Goal: Information Seeking & Learning: Learn about a topic

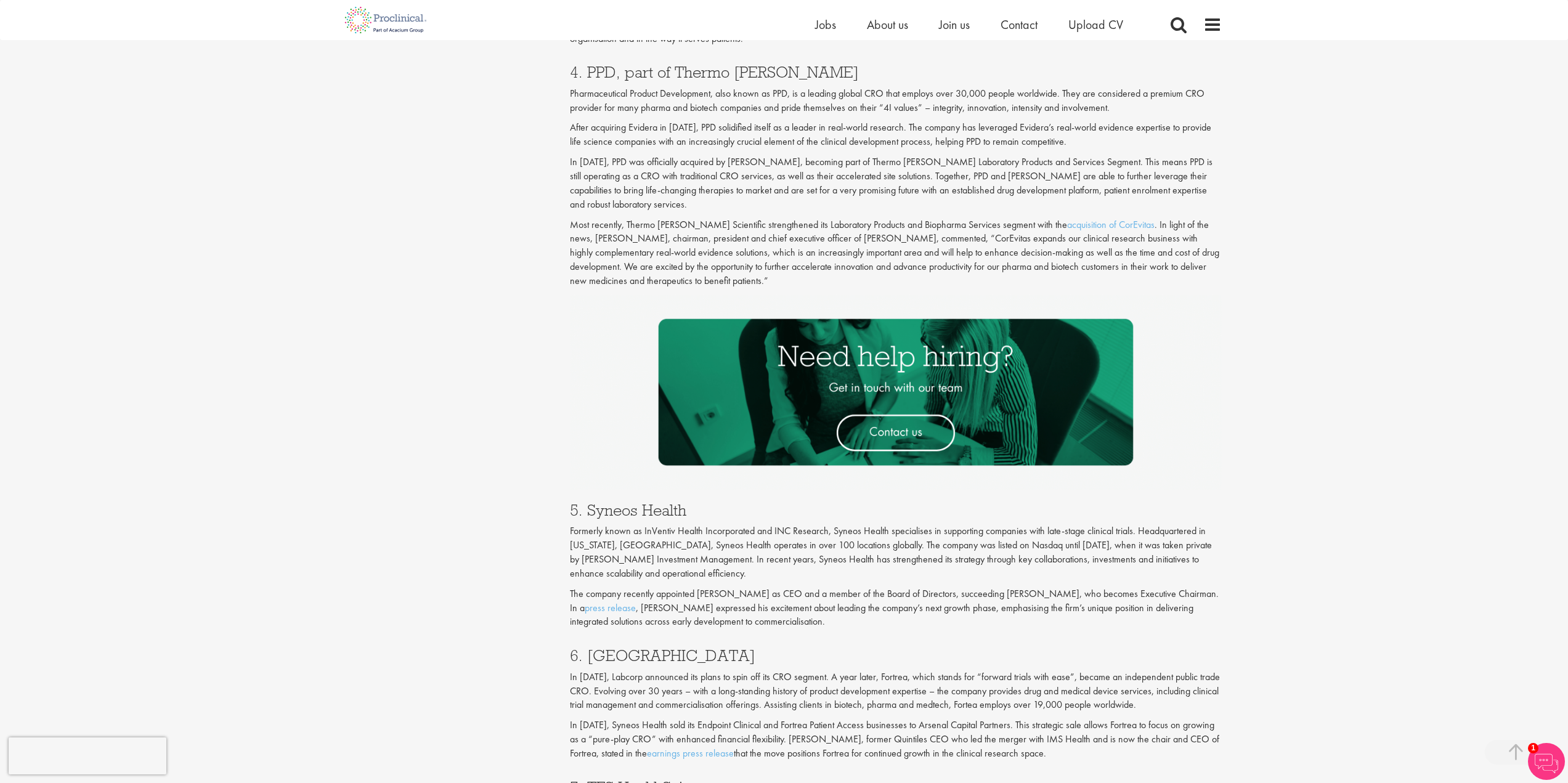
scroll to position [1462, 0]
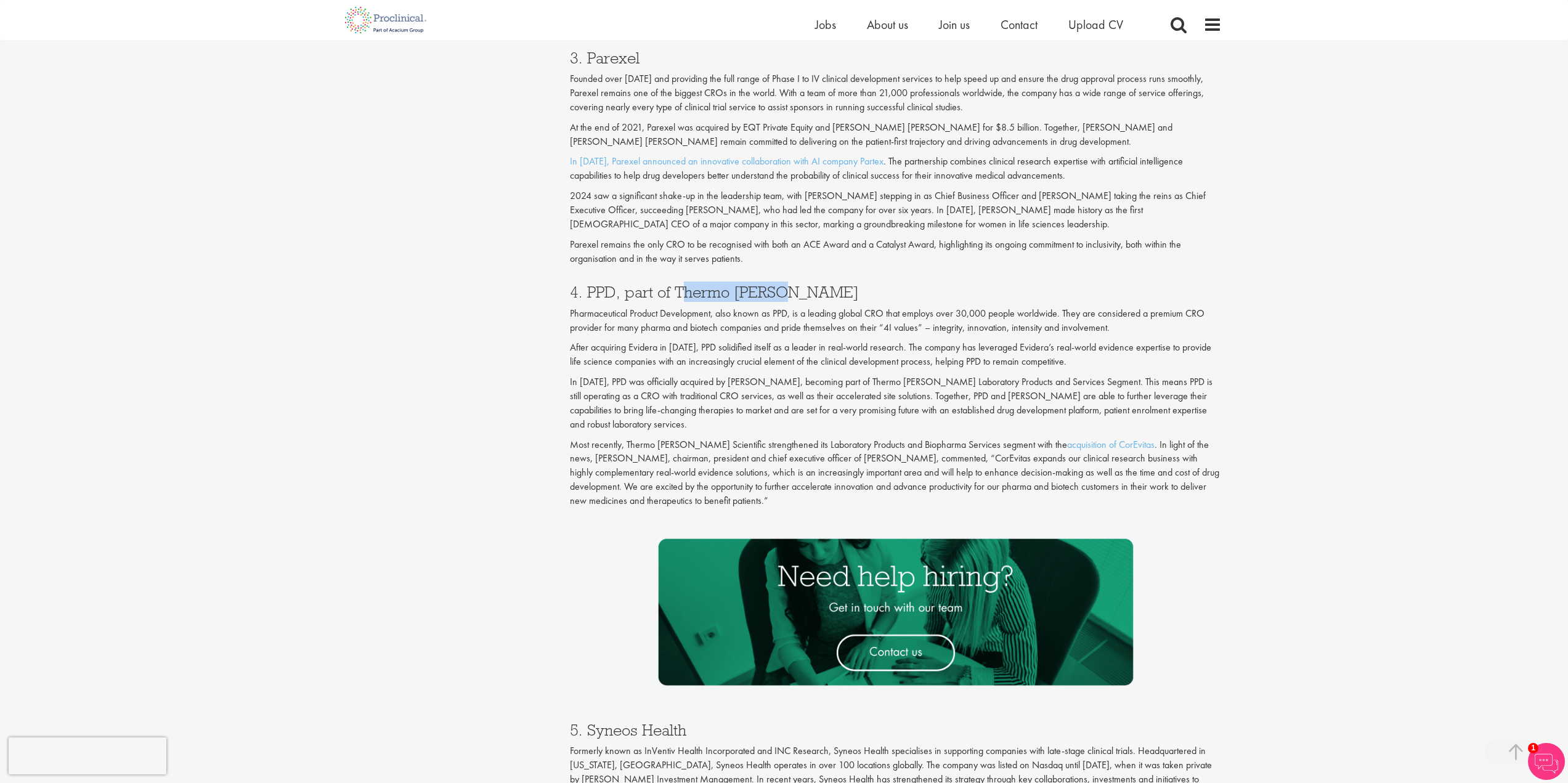
drag, startPoint x: 678, startPoint y: 292, endPoint x: 789, endPoint y: 291, distance: 111.0
click at [789, 291] on h3 "4. PPD, part of Thermo [PERSON_NAME]" at bounding box center [896, 292] width 652 height 16
copy h3 "[PERSON_NAME]"
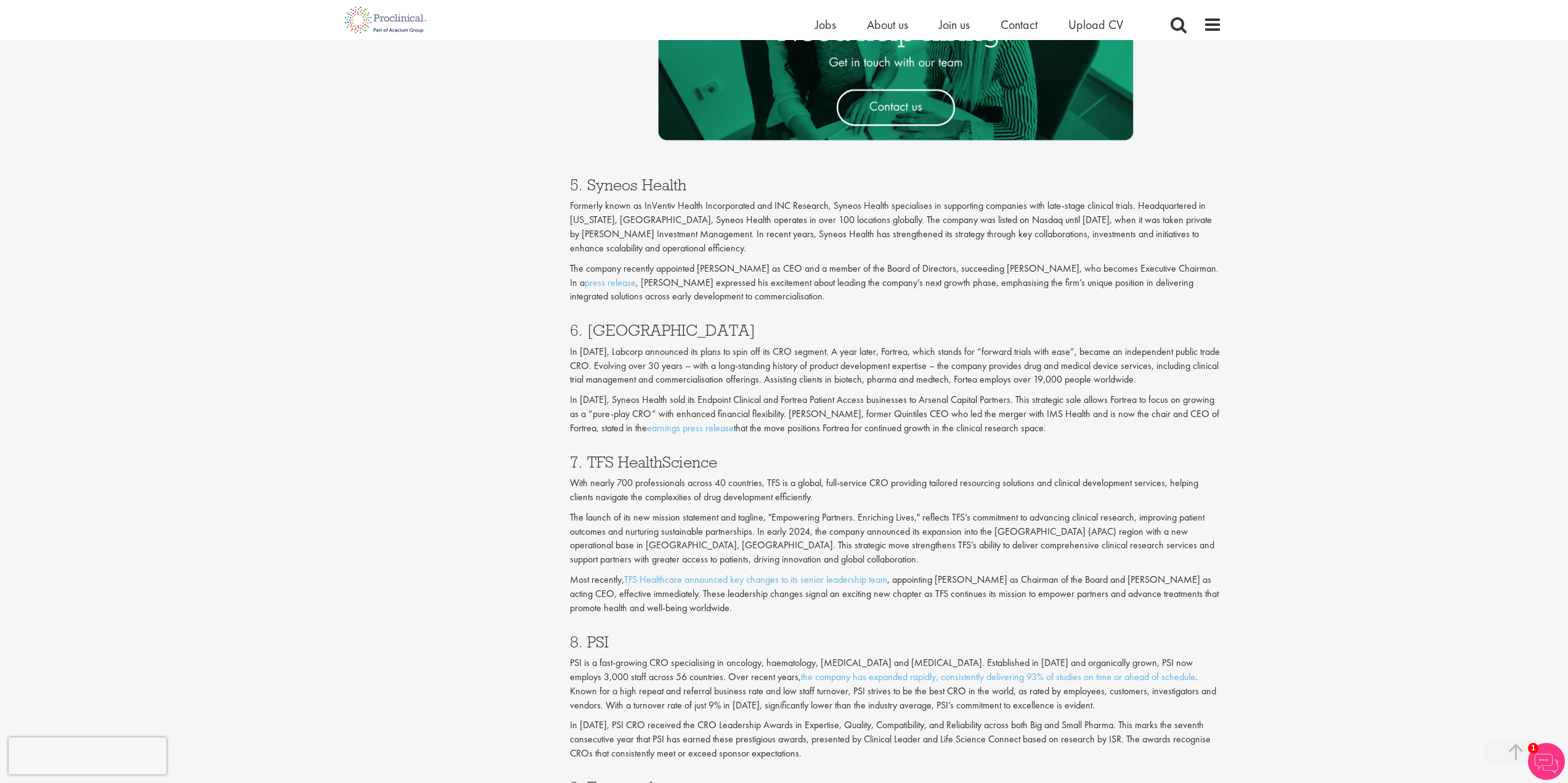
scroll to position [2017, 0]
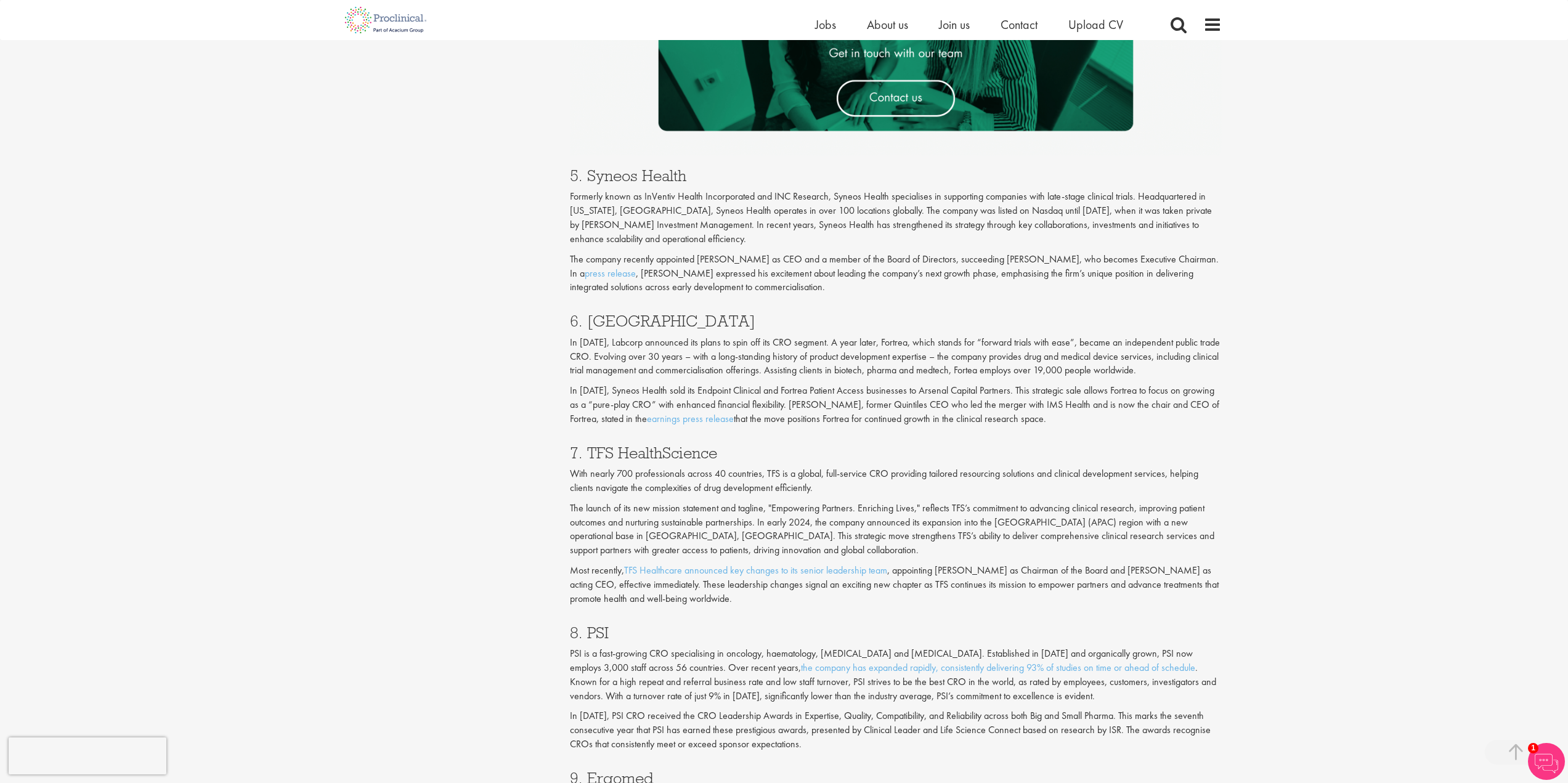
click at [614, 475] on p "With nearly 700 professionals across 40 countries, TFS is a global, full-servic…" at bounding box center [896, 481] width 652 height 29
click at [611, 491] on p "With nearly 700 professionals across 40 countries, TFS is a global, full-servic…" at bounding box center [896, 481] width 652 height 29
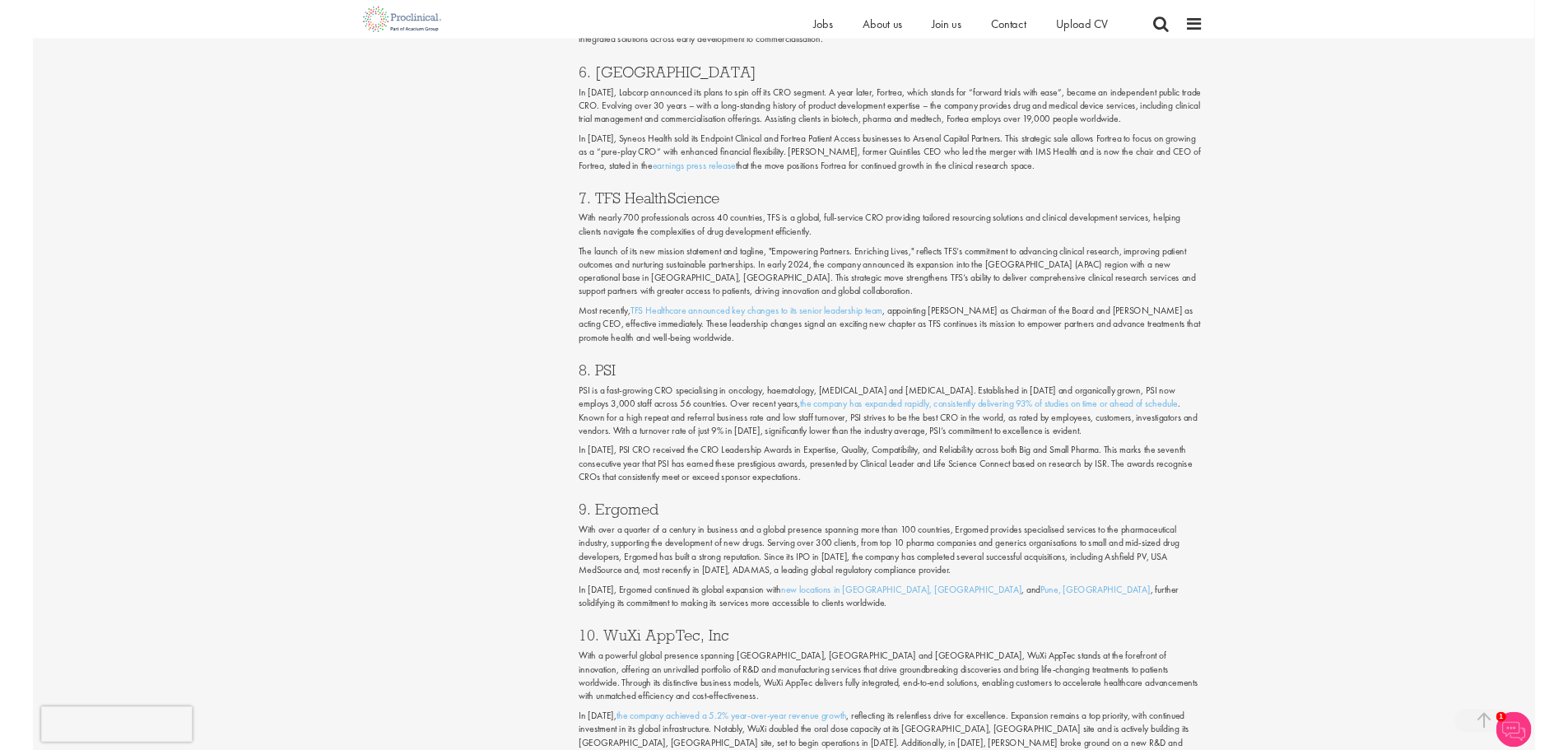
scroll to position [3008, 0]
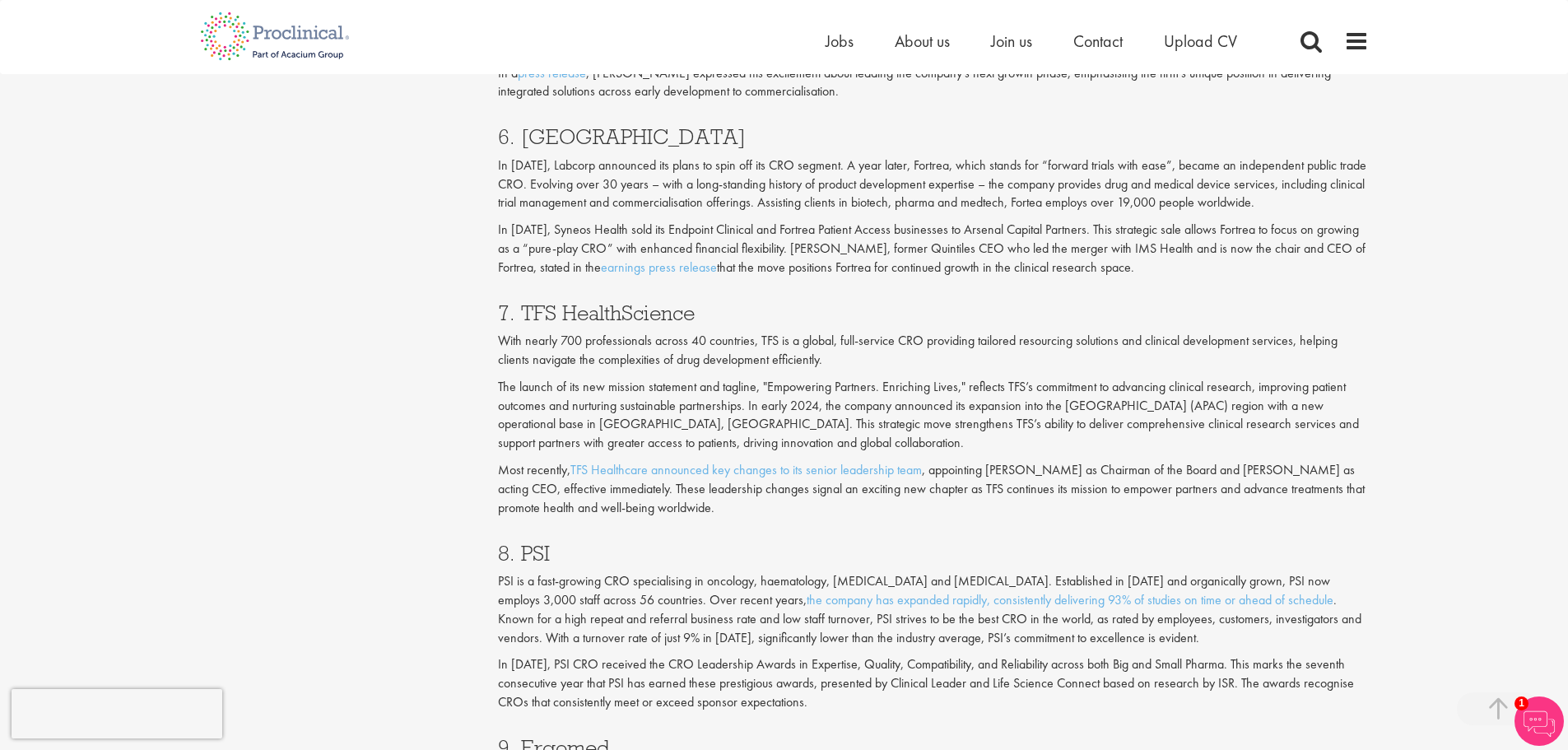
click at [530, 550] on h3 "8. PSI" at bounding box center [933, 553] width 871 height 21
drag, startPoint x: 522, startPoint y: 311, endPoint x: 561, endPoint y: 314, distance: 39.1
click at [561, 314] on h3 "7. TFS HealthScience" at bounding box center [933, 313] width 871 height 21
copy h3 "TFS"
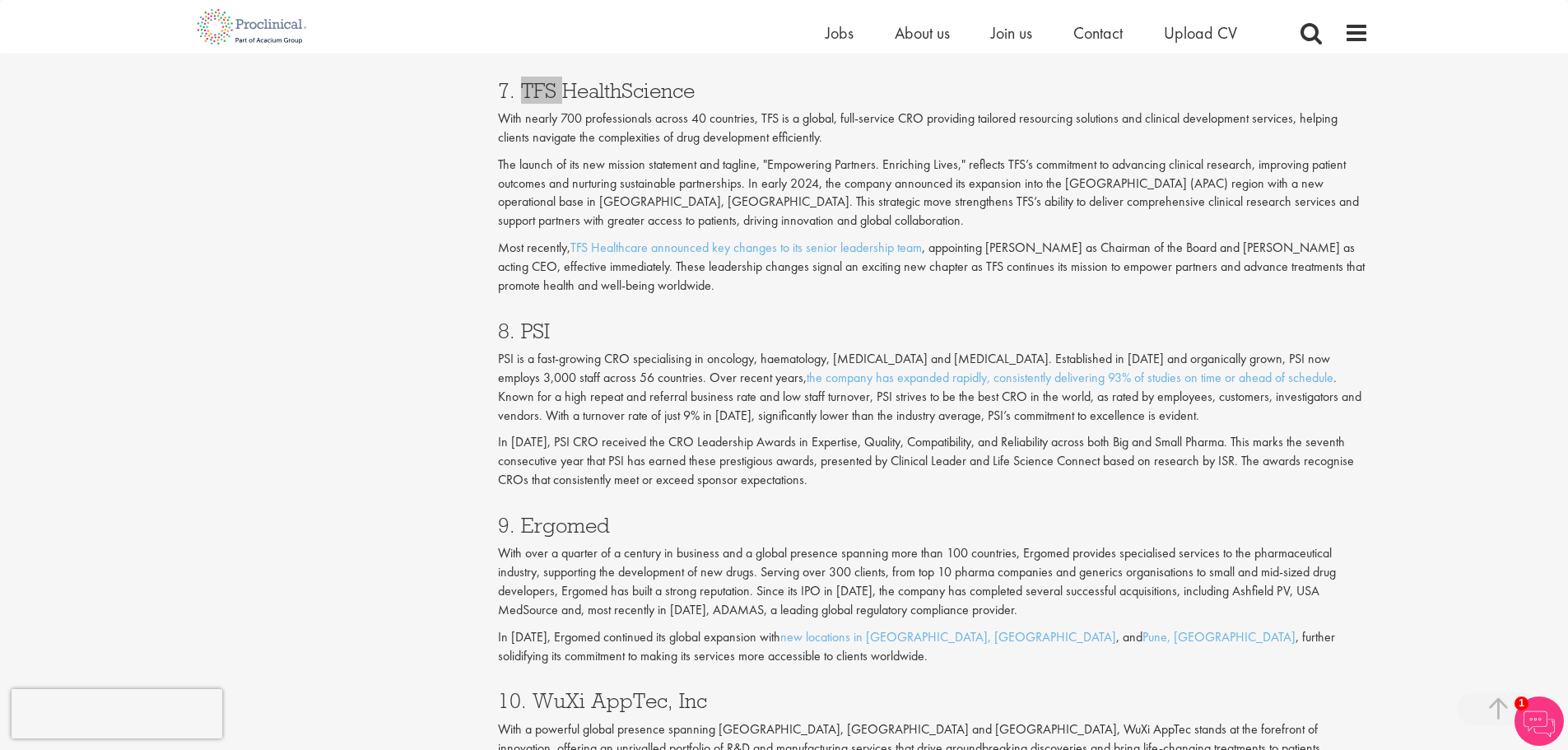
scroll to position [3420, 0]
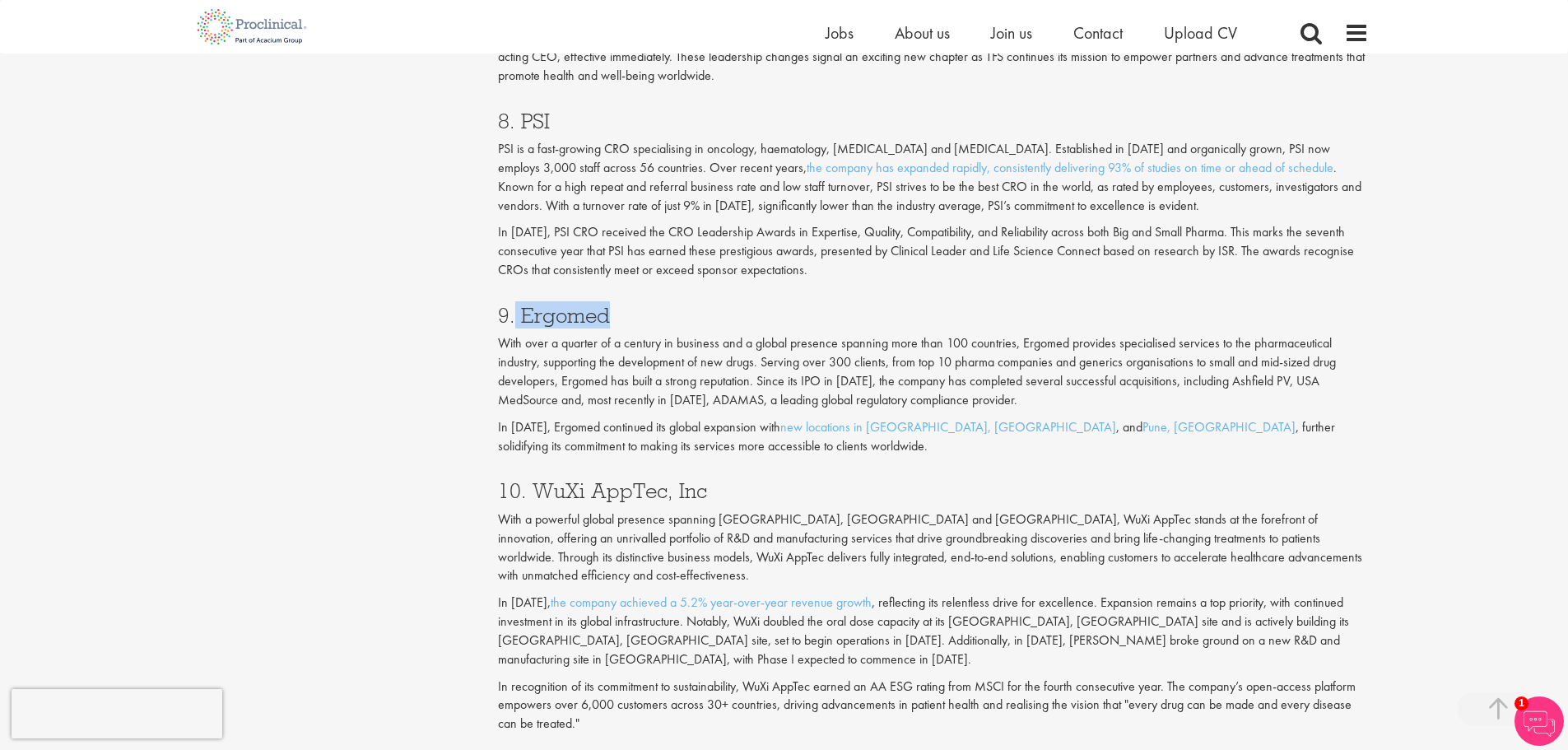
drag, startPoint x: 606, startPoint y: 315, endPoint x: 517, endPoint y: 311, distance: 89.1
click at [517, 311] on h3 "9. Ergomed" at bounding box center [933, 315] width 871 height 21
copy h3 "Ergomed"
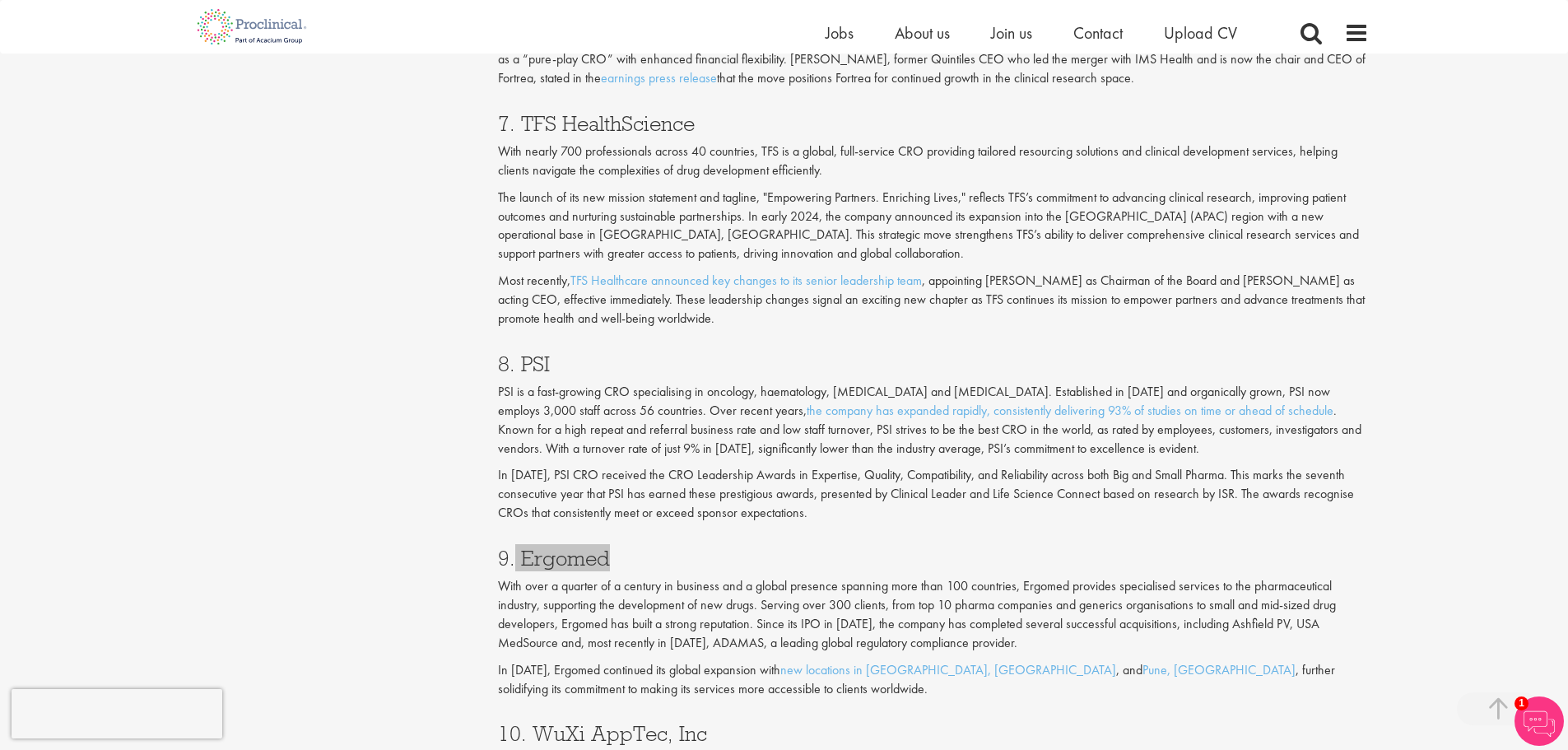
scroll to position [3091, 0]
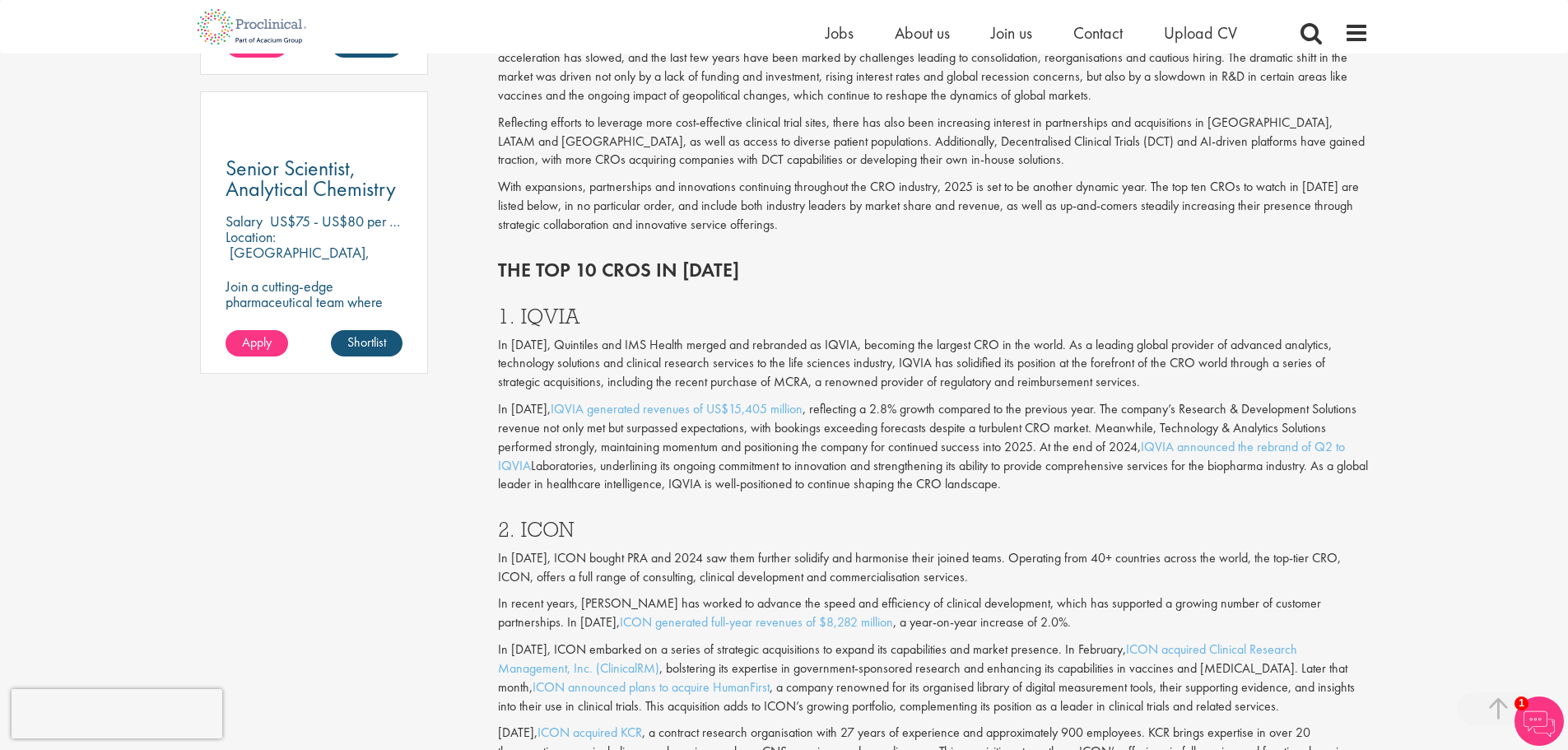
scroll to position [539, 0]
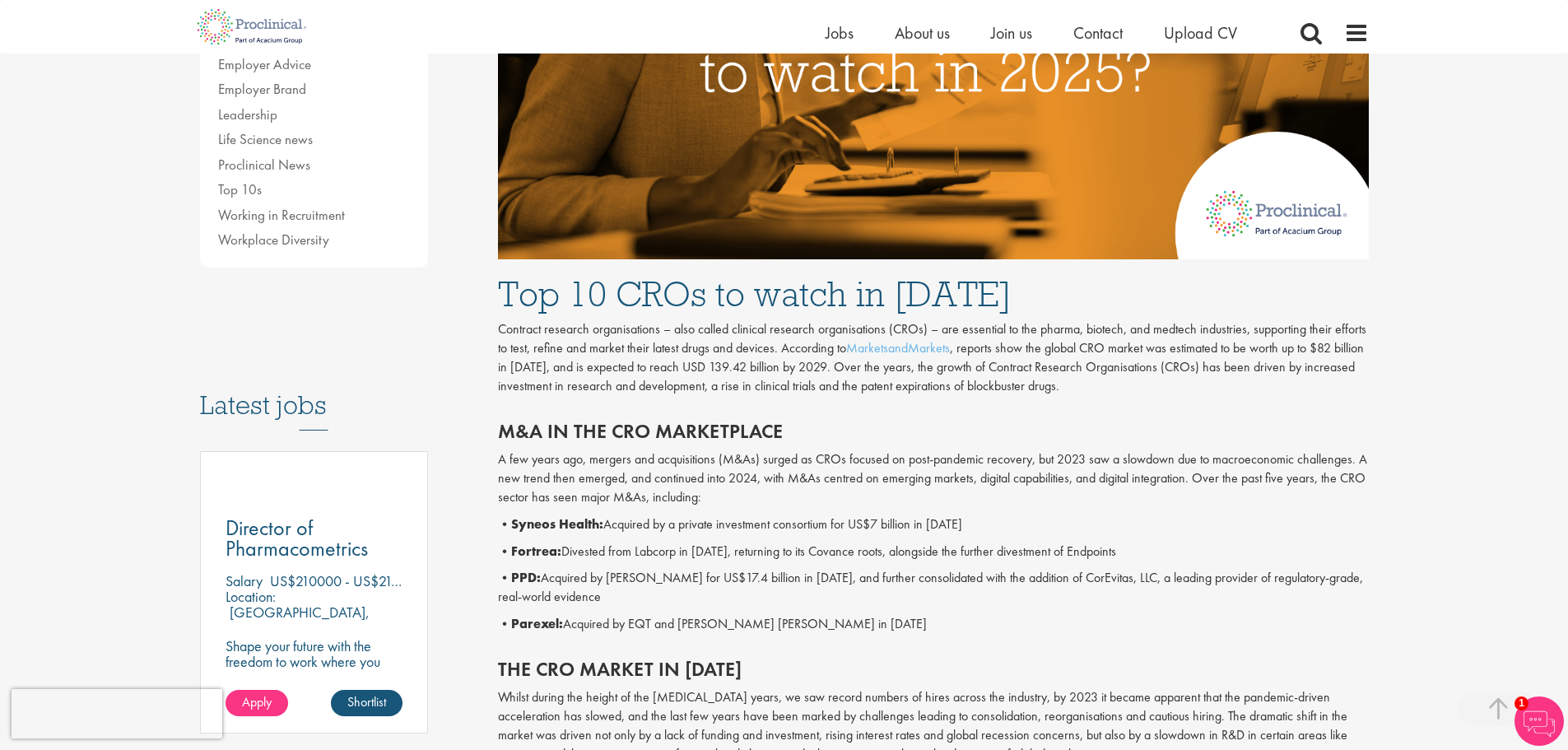
click at [545, 527] on b "Syneos Health:" at bounding box center [557, 524] width 93 height 17
copy b "Syneos"
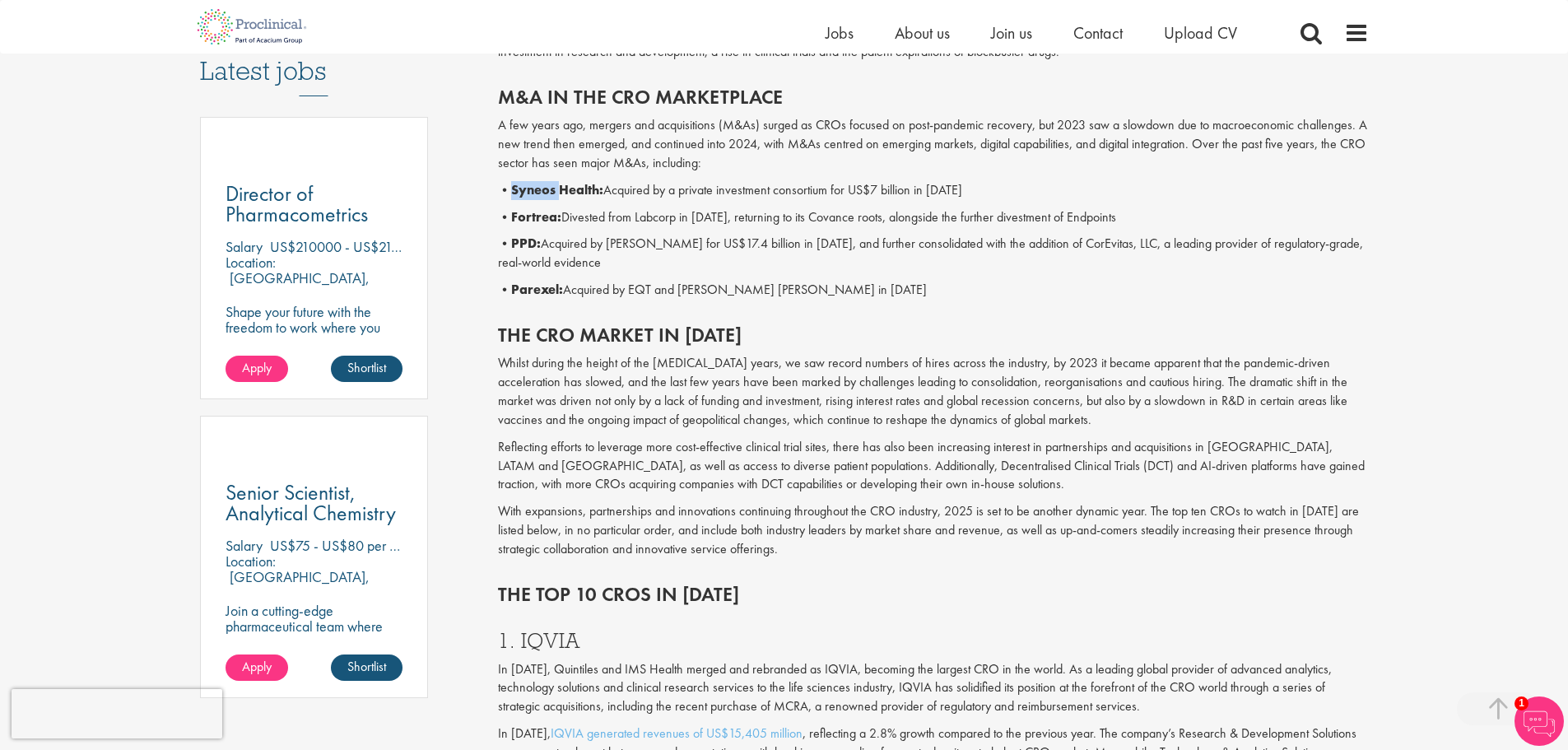
scroll to position [868, 0]
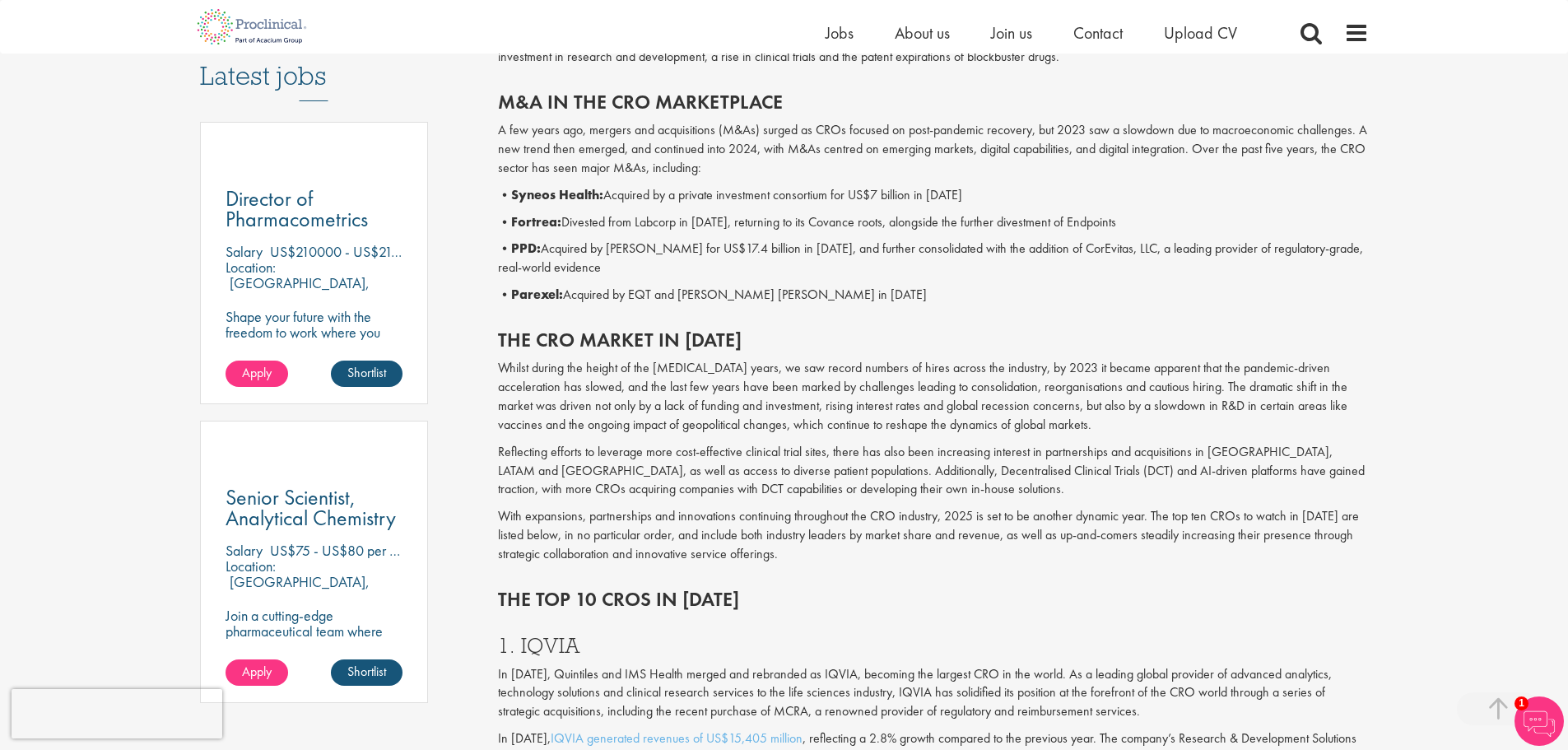
click at [564, 267] on p "• PPD: Acquired by [PERSON_NAME] for US$17.4 billion in [DATE], and further con…" at bounding box center [933, 258] width 871 height 38
click at [524, 252] on b "PPD:" at bounding box center [526, 248] width 30 height 17
copy b "PPD"
